Goal: Find specific page/section: Find specific page/section

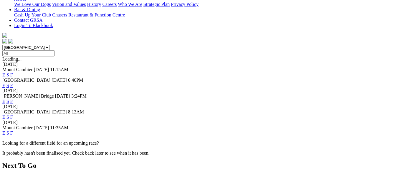
scroll to position [118, 0]
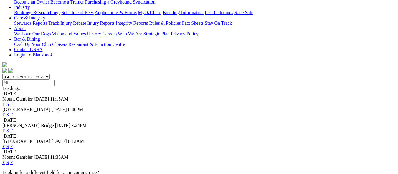
click at [13, 160] on link "F" at bounding box center [11, 162] width 3 height 5
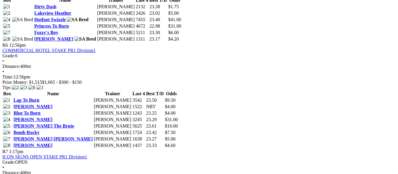
scroll to position [736, 0]
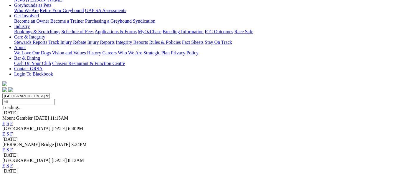
scroll to position [118, 0]
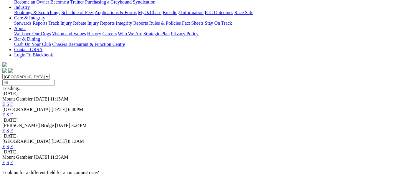
click at [13, 144] on link "F" at bounding box center [11, 146] width 3 height 5
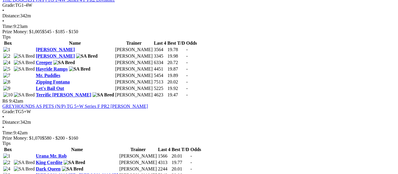
scroll to position [648, 0]
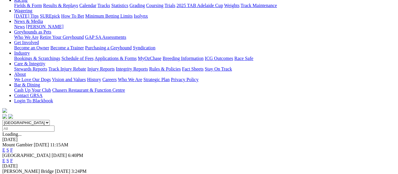
scroll to position [59, 0]
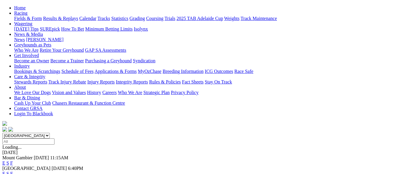
click at [13, 171] on link "F" at bounding box center [11, 173] width 3 height 5
